Goal: Navigation & Orientation: Find specific page/section

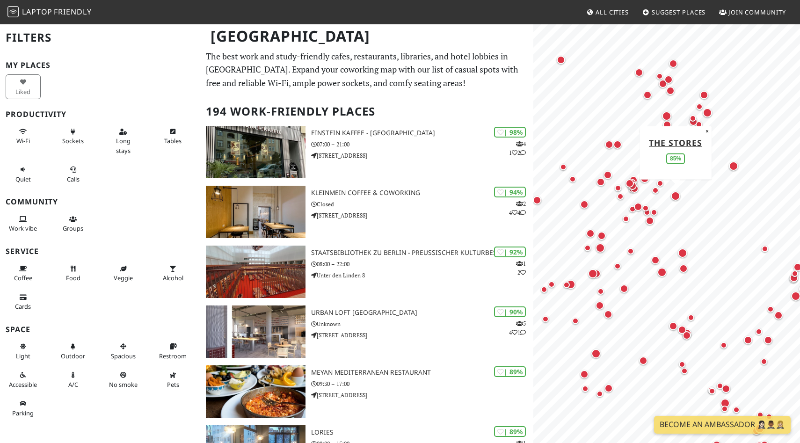
click at [675, 198] on div "Map marker" at bounding box center [675, 195] width 9 height 9
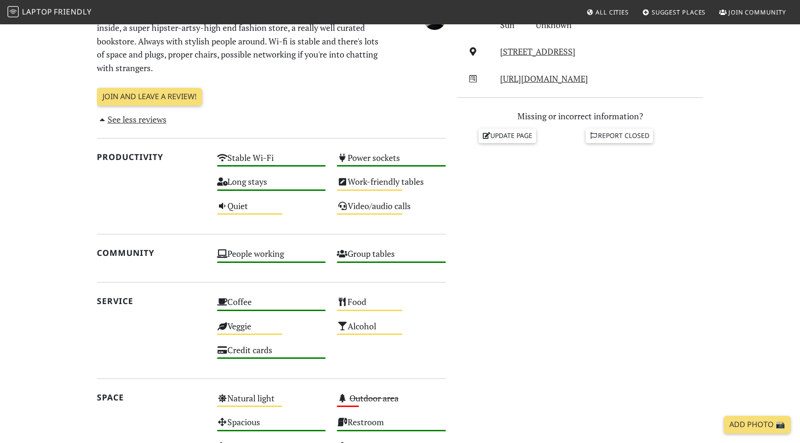
scroll to position [408, 0]
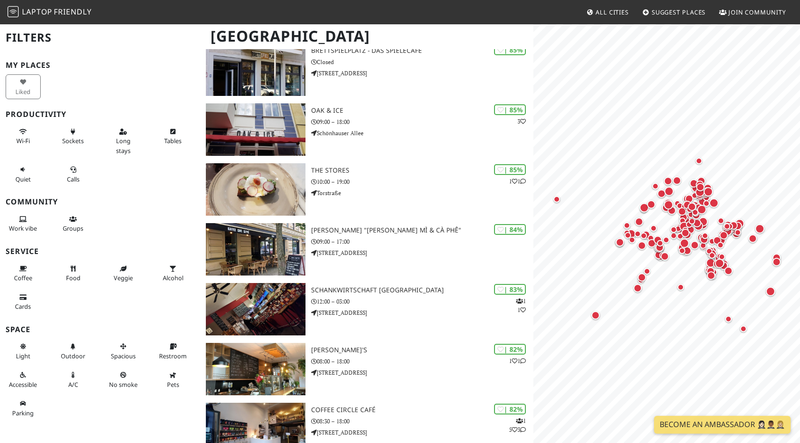
scroll to position [999, 0]
